Goal: Register for event/course

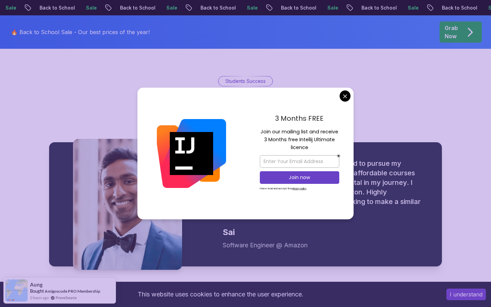
scroll to position [797, 0]
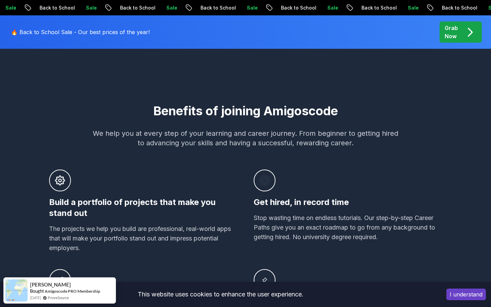
scroll to position [0, 0]
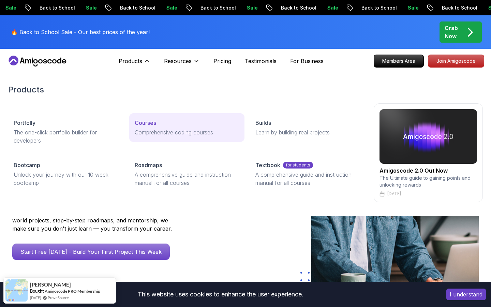
click at [147, 122] on p "Courses" at bounding box center [146, 123] width 22 height 8
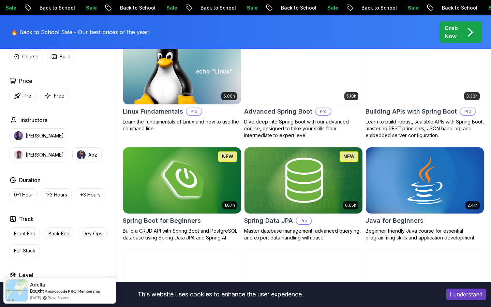
scroll to position [265, 0]
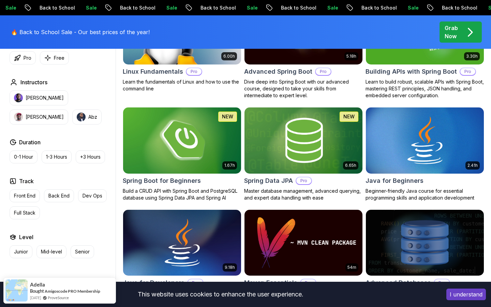
click at [212, 130] on img at bounding box center [182, 140] width 124 height 69
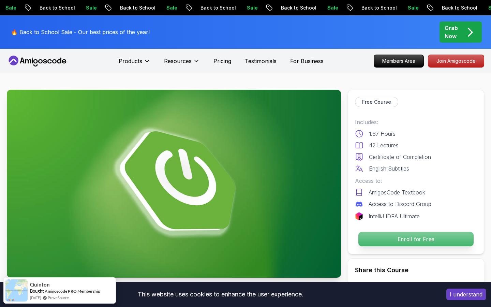
click at [389, 242] on p "Enroll for Free" at bounding box center [416, 239] width 115 height 14
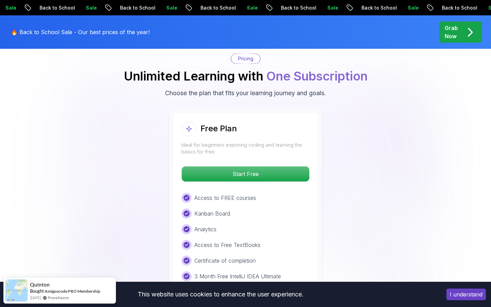
scroll to position [1389, 0]
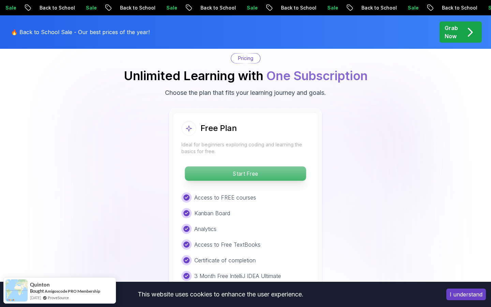
click at [280, 167] on p "Start Free" at bounding box center [245, 174] width 121 height 14
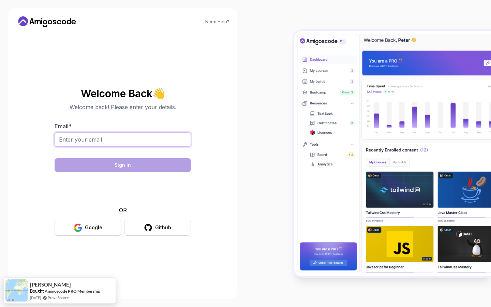
click at [88, 141] on input "Email *" at bounding box center [123, 139] width 137 height 14
type input "[EMAIL_ADDRESS][DOMAIN_NAME]"
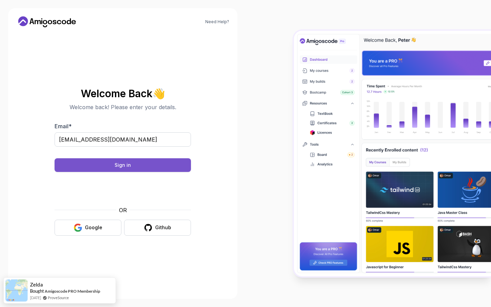
click at [143, 164] on button "Sign in" at bounding box center [123, 165] width 137 height 14
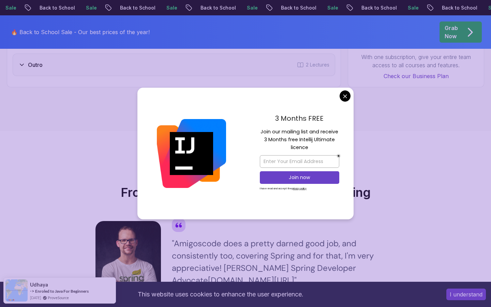
scroll to position [1279, 0]
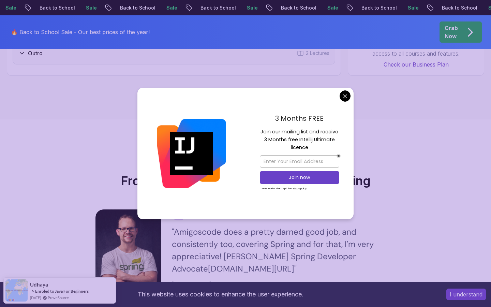
click at [345, 96] on body "Sale Back to School Sale Back to School Sale Back to School Sale Back to School…" at bounding box center [245, 313] width 491 height 3185
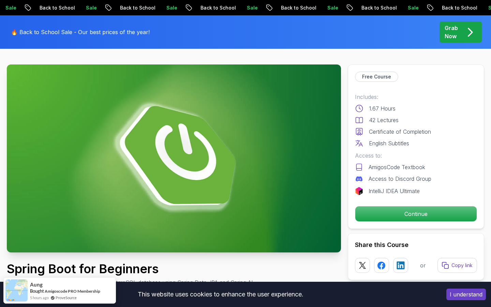
scroll to position [0, 0]
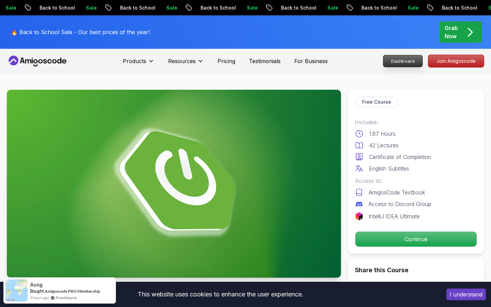
click at [410, 63] on p "Dashboard" at bounding box center [403, 61] width 39 height 12
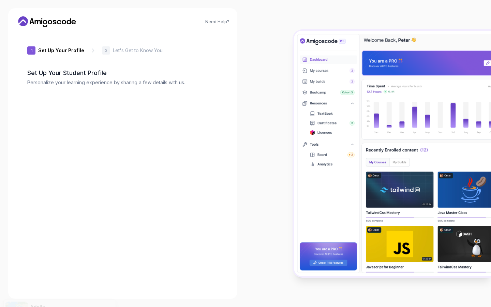
type input "luckyfalcon15c64"
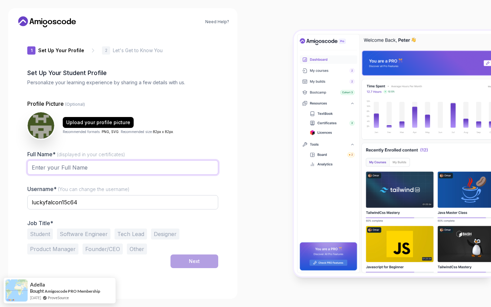
click at [66, 171] on input "Full Name* (displayed in your certificates)" at bounding box center [122, 167] width 191 height 14
type input "Annriya Binoy"
click at [8, 168] on div "Need Help? 1 Set Up Your Profile 1 Set Up Your Profile 2 Let's Get to Know You …" at bounding box center [123, 153] width 246 height 307
click at [55, 200] on input "luckyfalcon15c64" at bounding box center [122, 202] width 191 height 14
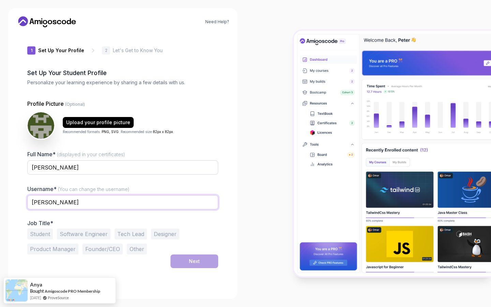
type input "hypes-ed"
click at [10, 199] on div "Need Help? 1 Set Up Your Profile 1 Set Up Your Profile 2 Let's Get to Know You …" at bounding box center [122, 153] width 229 height 291
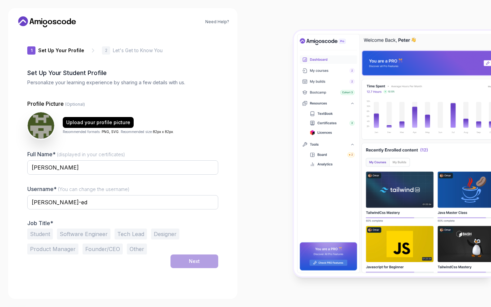
click at [137, 251] on button "Other" at bounding box center [137, 249] width 20 height 11
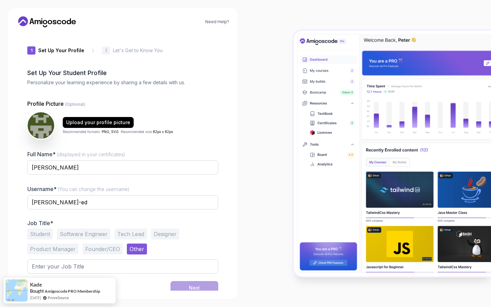
scroll to position [4, 0]
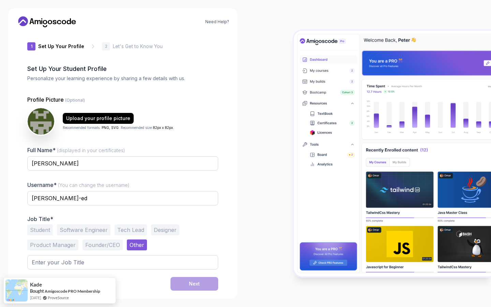
click at [134, 245] on button "Other" at bounding box center [137, 245] width 20 height 11
click at [49, 231] on button "Student" at bounding box center [40, 230] width 26 height 11
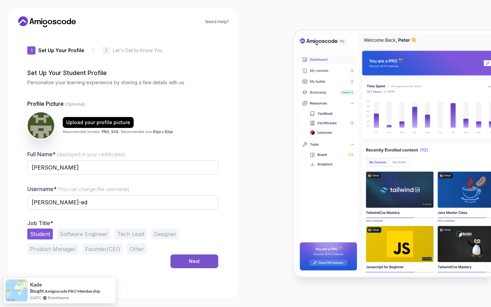
click at [186, 262] on button "Next" at bounding box center [195, 262] width 48 height 14
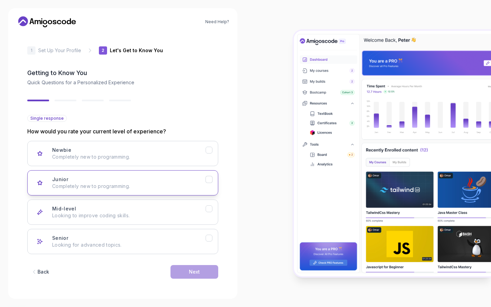
click at [145, 182] on div "Junior Completely new to programming." at bounding box center [129, 183] width 154 height 14
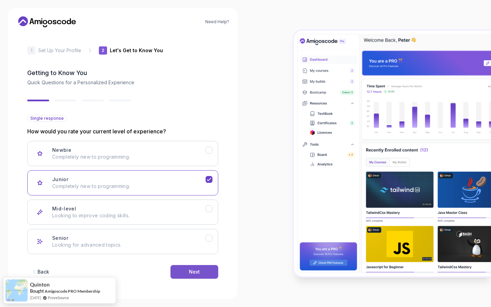
click at [185, 271] on button "Next" at bounding box center [195, 272] width 48 height 14
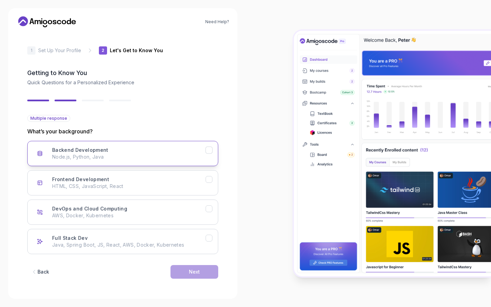
click at [184, 157] on p "Node.js, Python, Java" at bounding box center [129, 157] width 154 height 7
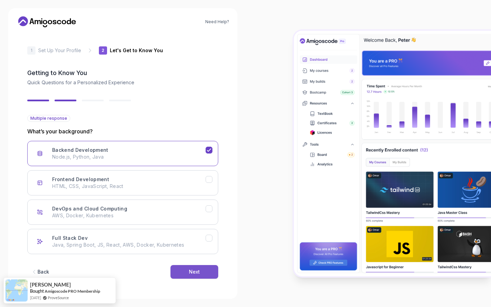
click at [191, 272] on div "Next" at bounding box center [194, 272] width 11 height 7
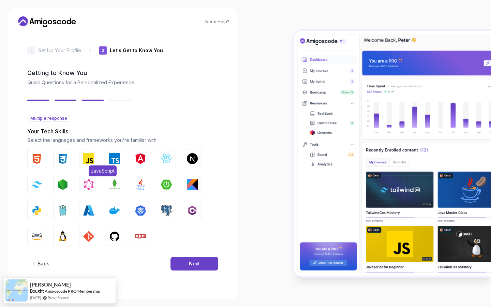
click at [88, 158] on img "button" at bounding box center [88, 158] width 11 height 11
click at [95, 156] on button "JavaScript" at bounding box center [88, 158] width 19 height 19
click at [40, 211] on img "button" at bounding box center [36, 210] width 11 height 11
click at [142, 182] on img "button" at bounding box center [140, 184] width 11 height 11
click at [183, 264] on button "Next" at bounding box center [195, 264] width 48 height 14
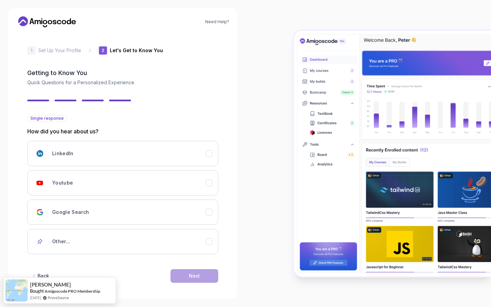
scroll to position [3, 0]
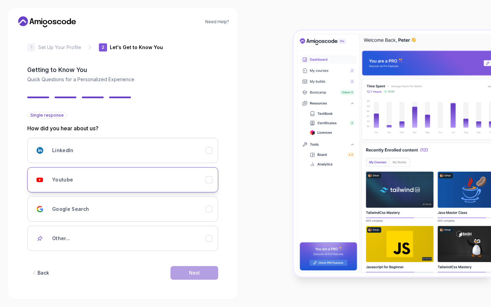
click at [122, 174] on div "Youtube" at bounding box center [129, 180] width 154 height 14
click at [194, 275] on div "Next" at bounding box center [194, 273] width 11 height 7
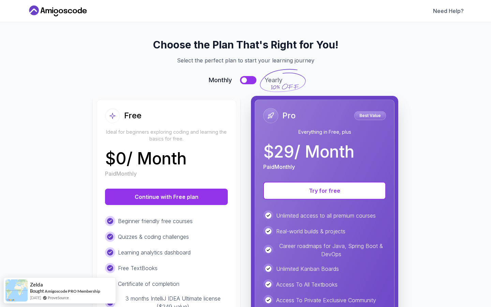
scroll to position [72, 0]
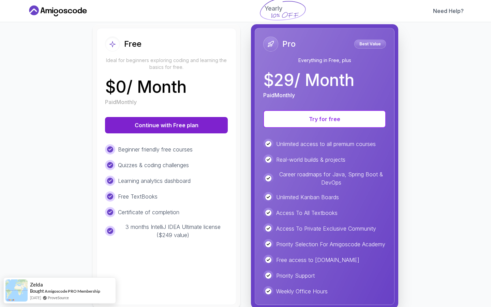
click at [184, 126] on button "Continue with Free plan" at bounding box center [166, 125] width 123 height 16
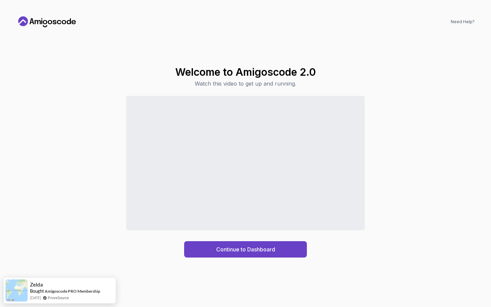
click at [86, 234] on div "Continue to Dashboard" at bounding box center [245, 177] width 459 height 162
click at [226, 250] on div "Continue to Dashboard" at bounding box center [245, 249] width 59 height 8
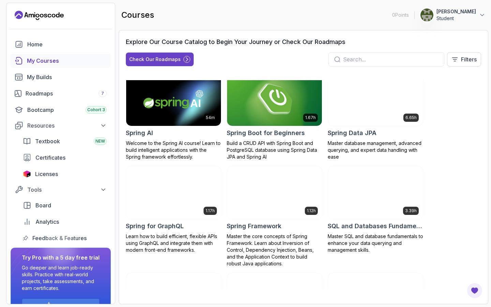
scroll to position [1121, 0]
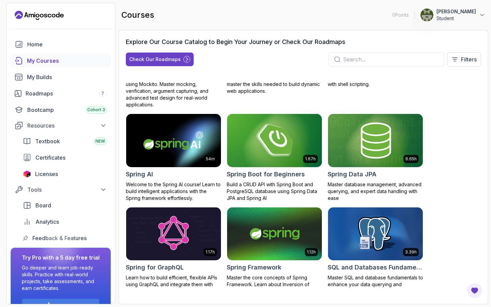
click at [272, 149] on img at bounding box center [275, 141] width 100 height 56
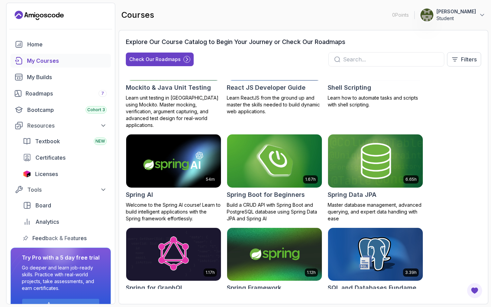
scroll to position [1050, 0]
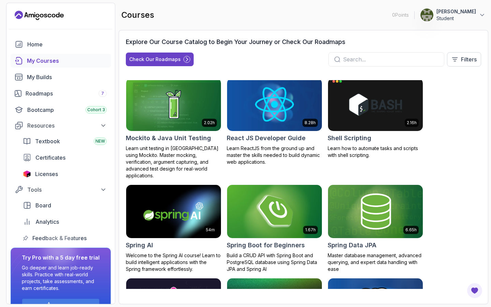
click at [267, 250] on h2 "Spring Boot for Beginners" at bounding box center [266, 246] width 78 height 10
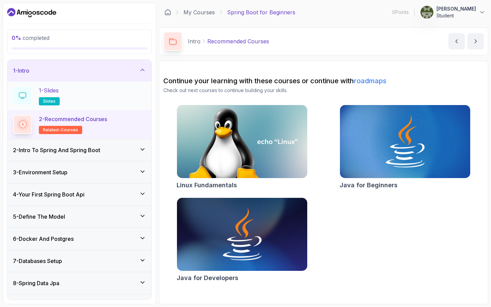
click at [92, 94] on div "1 - Slides slides" at bounding box center [79, 95] width 133 height 19
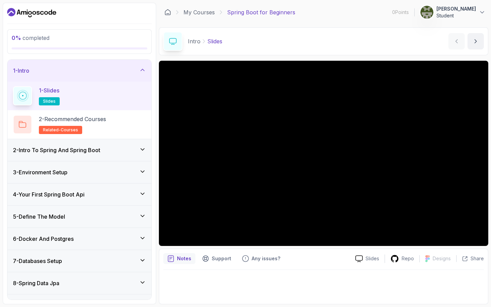
click at [472, 13] on p "Student" at bounding box center [457, 15] width 40 height 7
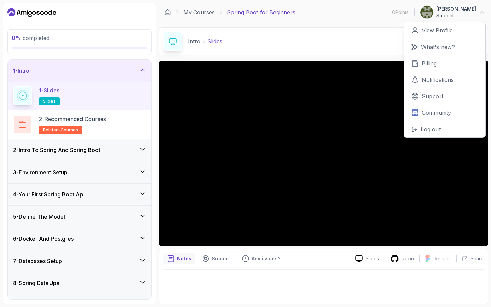
click at [52, 11] on icon "Dashboard" at bounding box center [50, 12] width 4 height 5
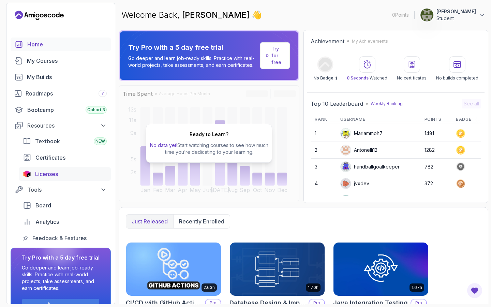
click at [47, 174] on span "Licenses" at bounding box center [46, 174] width 23 height 8
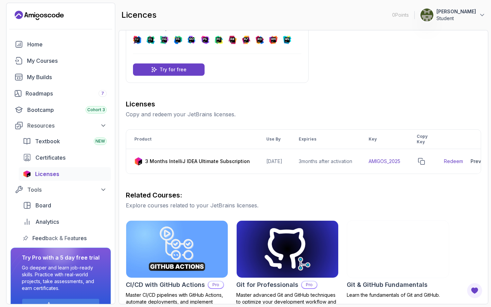
scroll to position [37, 0]
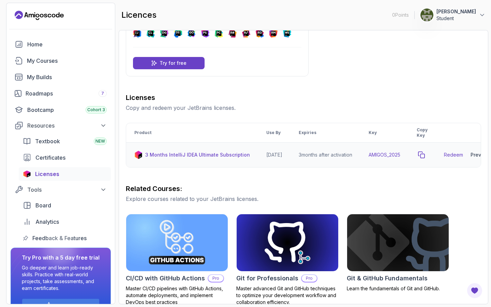
click at [425, 154] on icon "copy-button" at bounding box center [421, 155] width 7 height 7
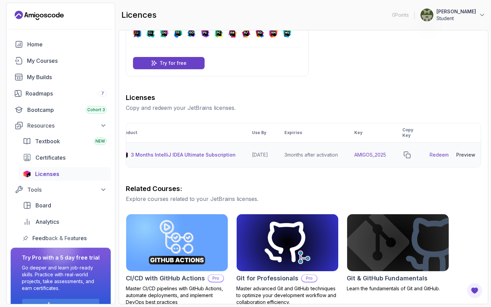
scroll to position [0, 29]
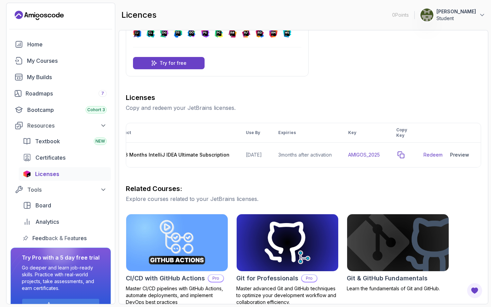
click at [404, 157] on icon "copy-button" at bounding box center [401, 155] width 7 height 7
click at [437, 155] on link "Redeem" at bounding box center [433, 155] width 19 height 7
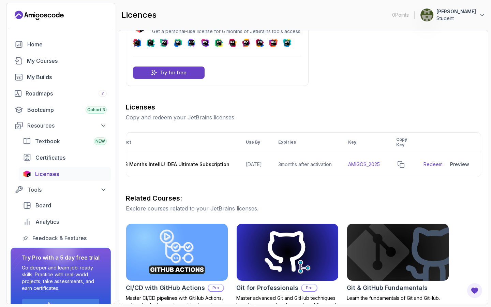
scroll to position [22, 0]
